Goal: Transaction & Acquisition: Purchase product/service

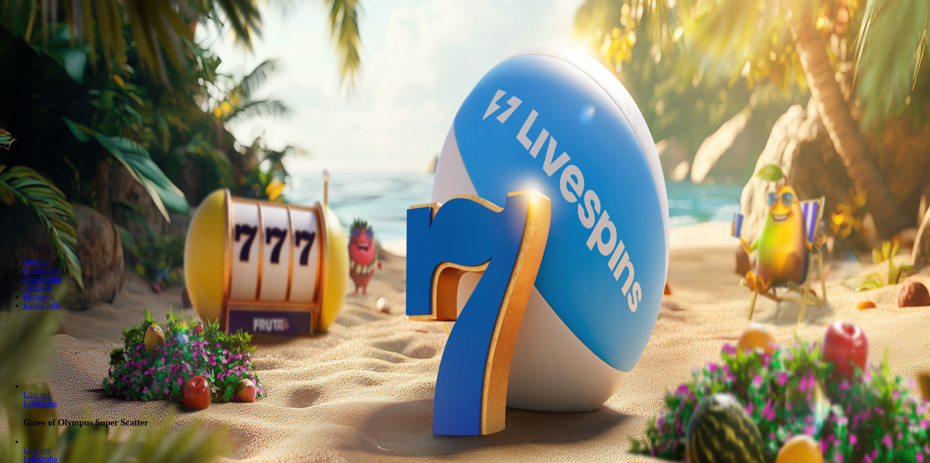
click at [55, 39] on span "Kirjaudu" at bounding box center [67, 35] width 24 height 7
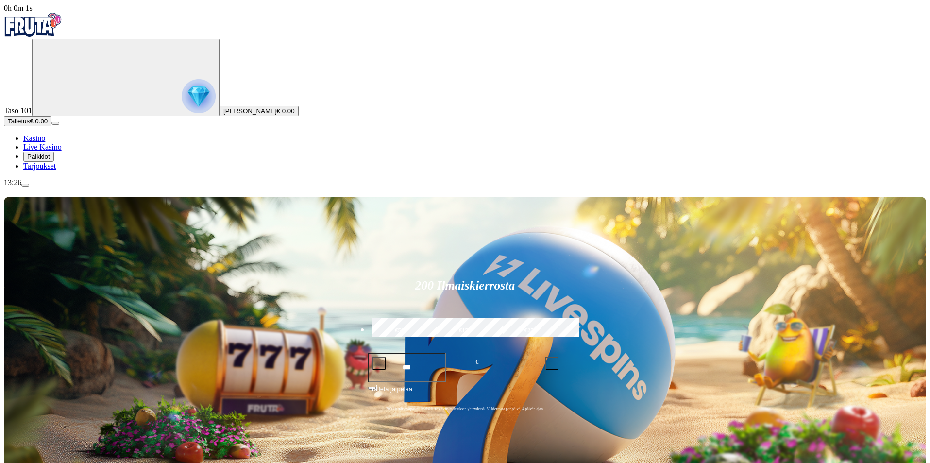
click at [49, 160] on span "Palkkiot" at bounding box center [38, 156] width 23 height 7
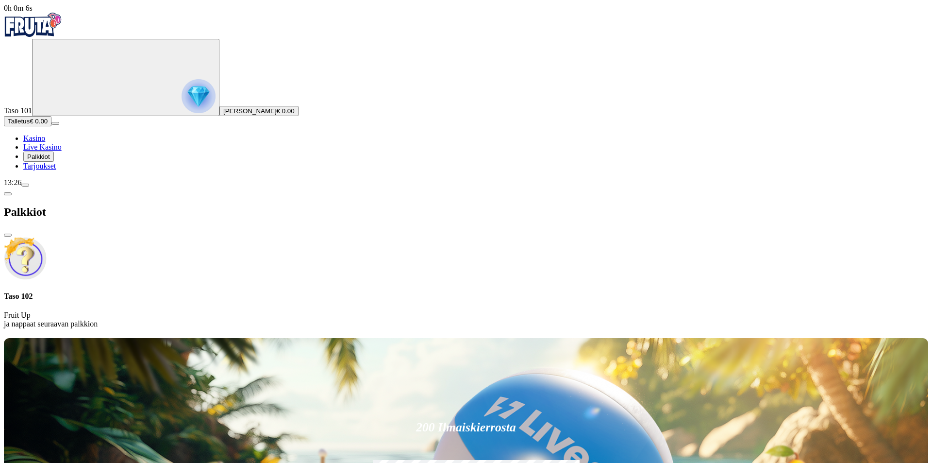
click at [30, 125] on span "Talletus" at bounding box center [19, 120] width 22 height 7
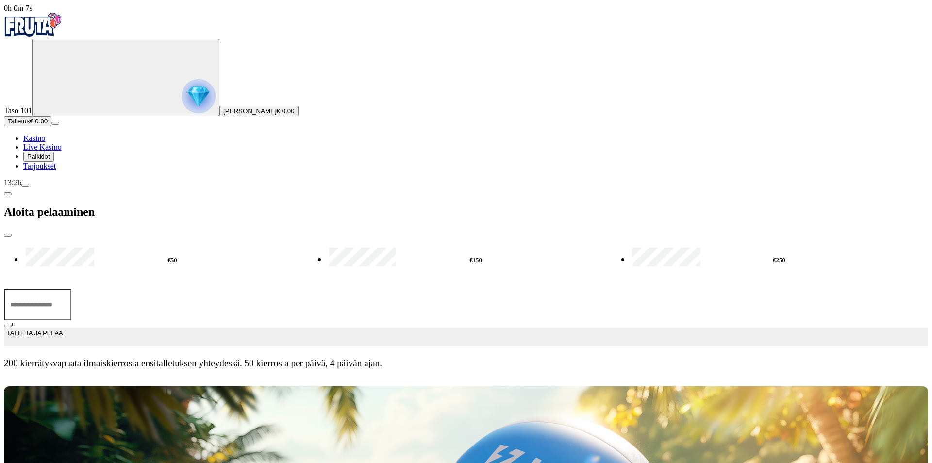
drag, startPoint x: 138, startPoint y: 80, endPoint x: 107, endPoint y: 78, distance: 30.6
click at [107, 237] on div "€50 €150 €250 *** € TALLETA JA PELAA 200 kierrätysvapaata ilmaiskierrosta ensit…" at bounding box center [466, 306] width 924 height 139
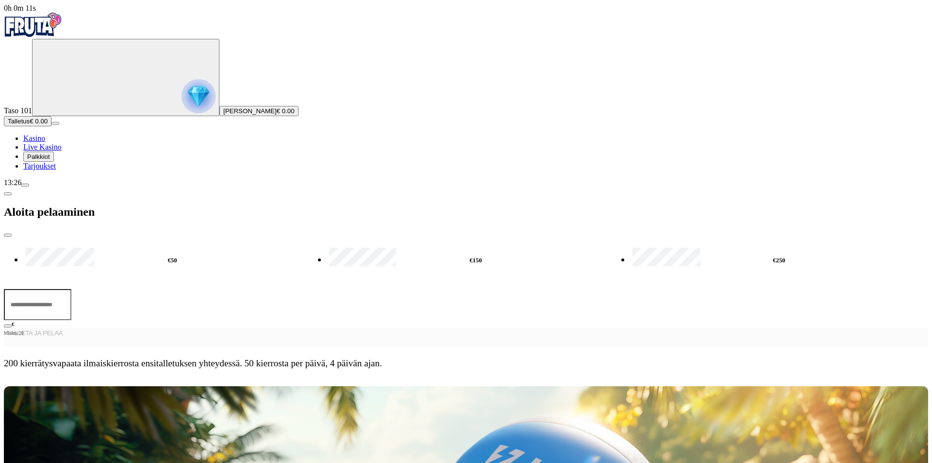
type input "*"
click at [8, 235] on span "close icon" at bounding box center [8, 235] width 0 height 0
